Goal: Task Accomplishment & Management: Manage account settings

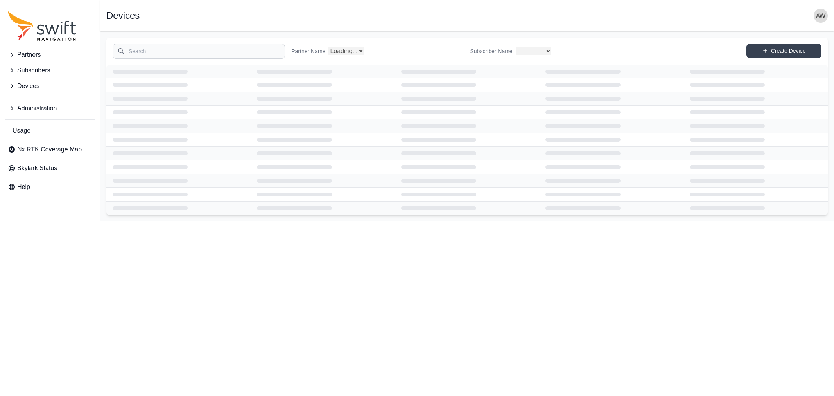
select select
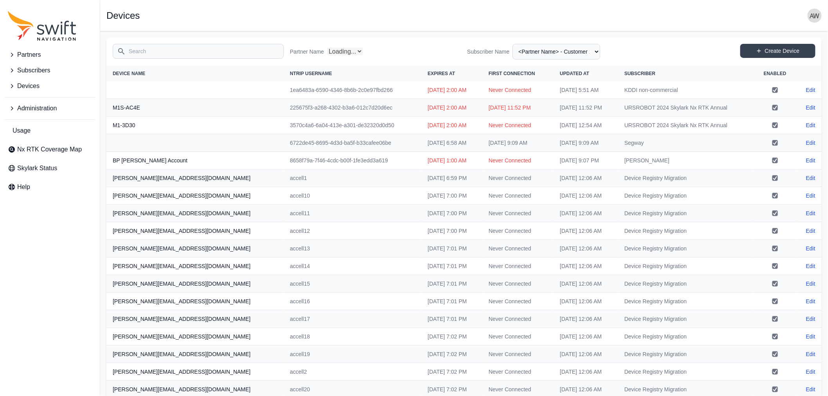
select select "Partner Name"
click at [32, 108] on span "Administration" at bounding box center [37, 108] width 40 height 9
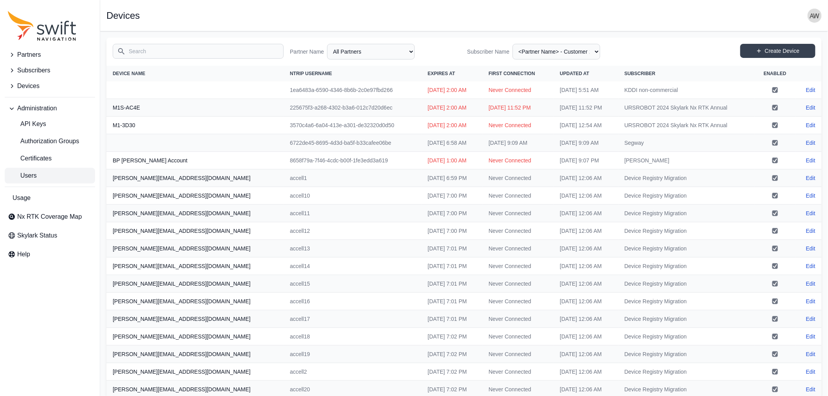
click at [29, 175] on span "Users" at bounding box center [22, 175] width 29 height 9
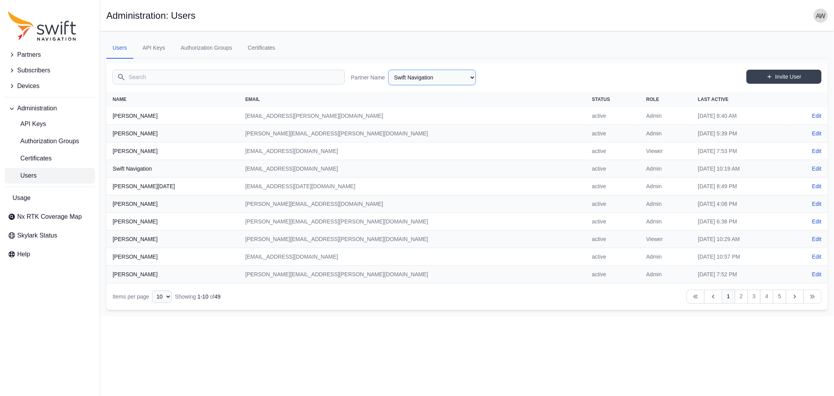
click at [439, 75] on select "AlpsAlpine [PERSON_NAME] Bad Elf Bench Mark Equipment & Supplies Inc. Benchmark…" at bounding box center [432, 78] width 88 height 16
click at [388, 70] on select "AlpsAlpine [PERSON_NAME] Bad Elf Bench Mark Equipment & Supplies Inc. Benchmark…" at bounding box center [432, 78] width 88 height 16
select select "1424c920-19b5-4561-9798-8cd7c9a5a77c"
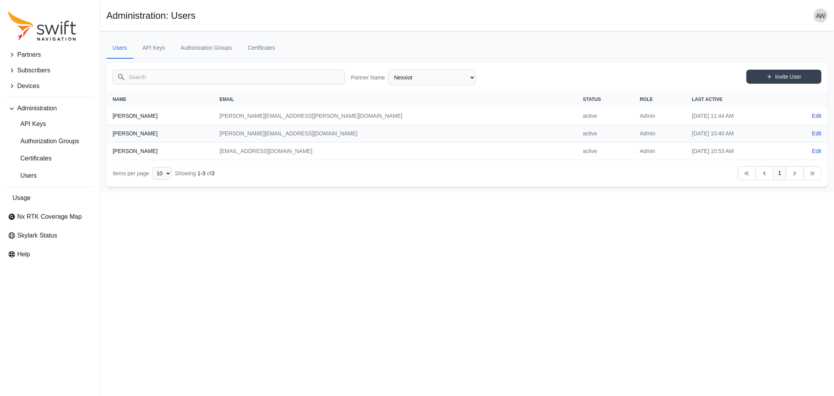
click at [141, 132] on th "[PERSON_NAME]" at bounding box center [159, 134] width 107 height 18
click at [819, 132] on link "Edit" at bounding box center [816, 133] width 9 height 8
select select "1424c920-19b5-4561-9798-8cd7c9a5a77c"
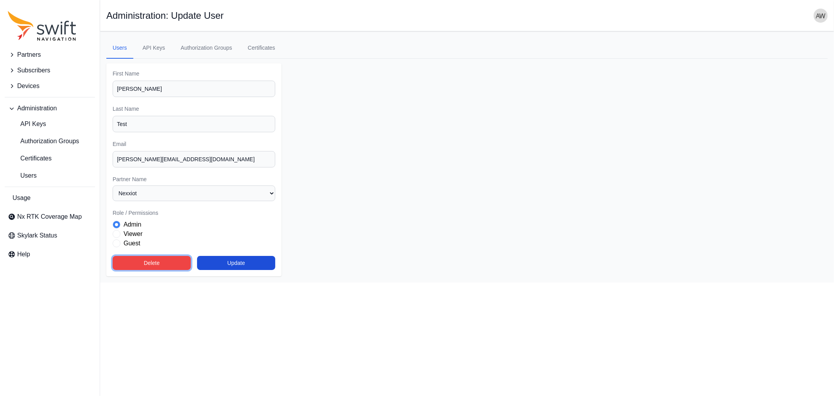
click at [146, 262] on button "Delete" at bounding box center [152, 263] width 78 height 14
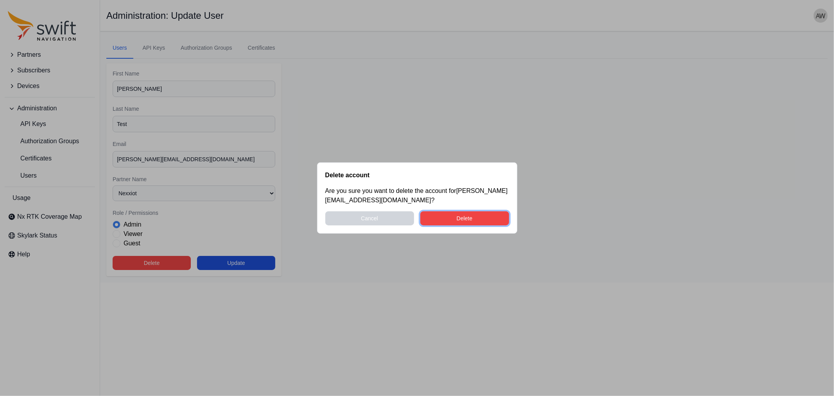
click at [468, 216] on button "Delete" at bounding box center [464, 218] width 89 height 14
select select "ab3272ce-40d0-4c94-a524-96a758ab755c"
